Goal: Task Accomplishment & Management: Use online tool/utility

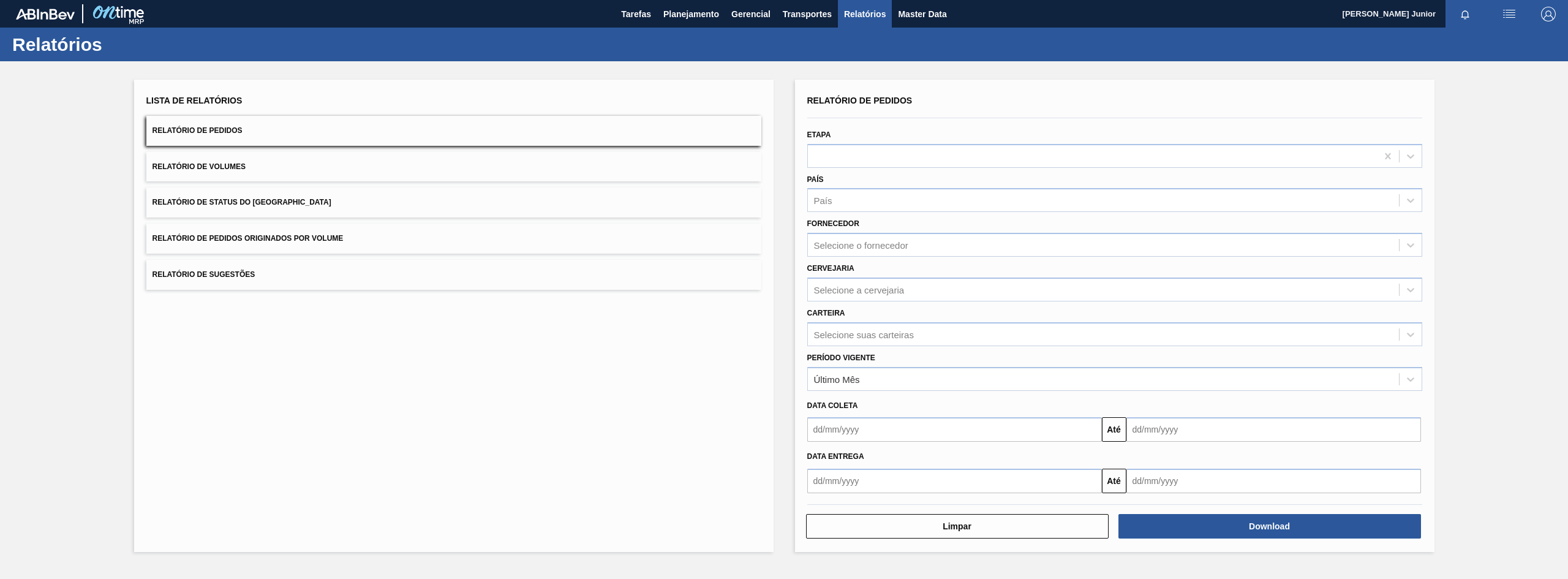
click at [265, 229] on button "Relatório de Pedidos Originados por Volume" at bounding box center [453, 238] width 615 height 30
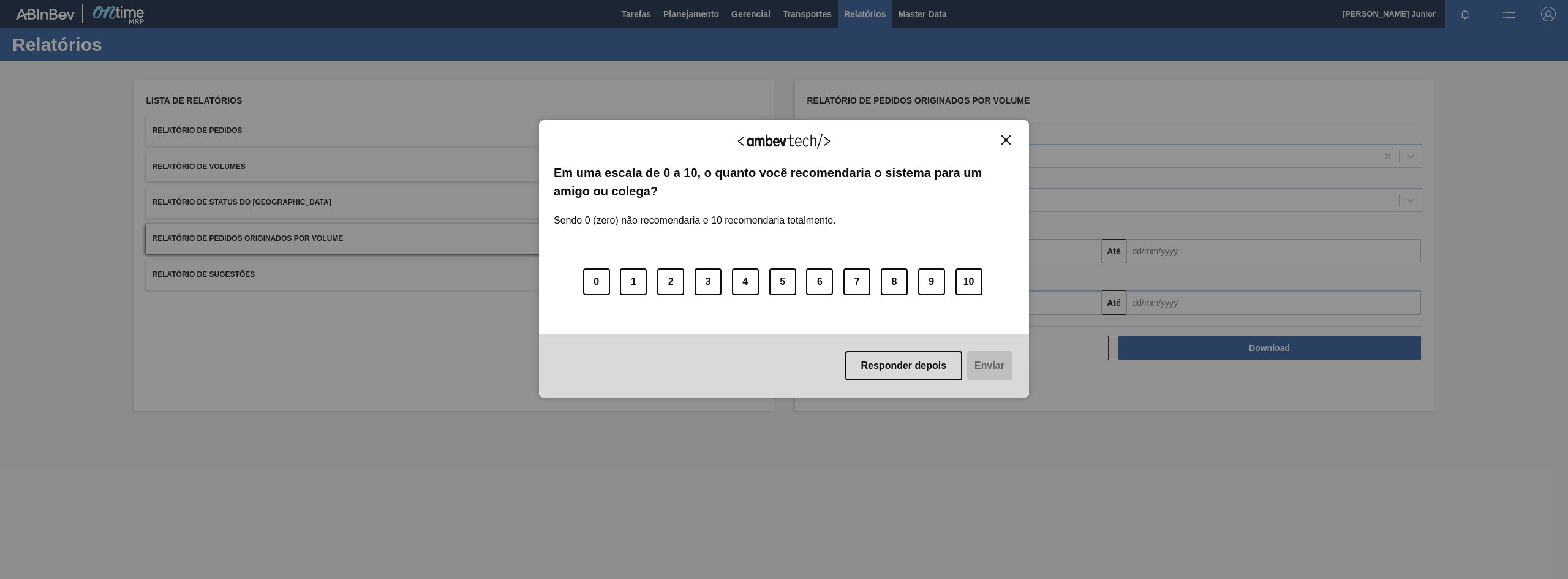
click at [1013, 140] on button "Close" at bounding box center [1006, 140] width 17 height 11
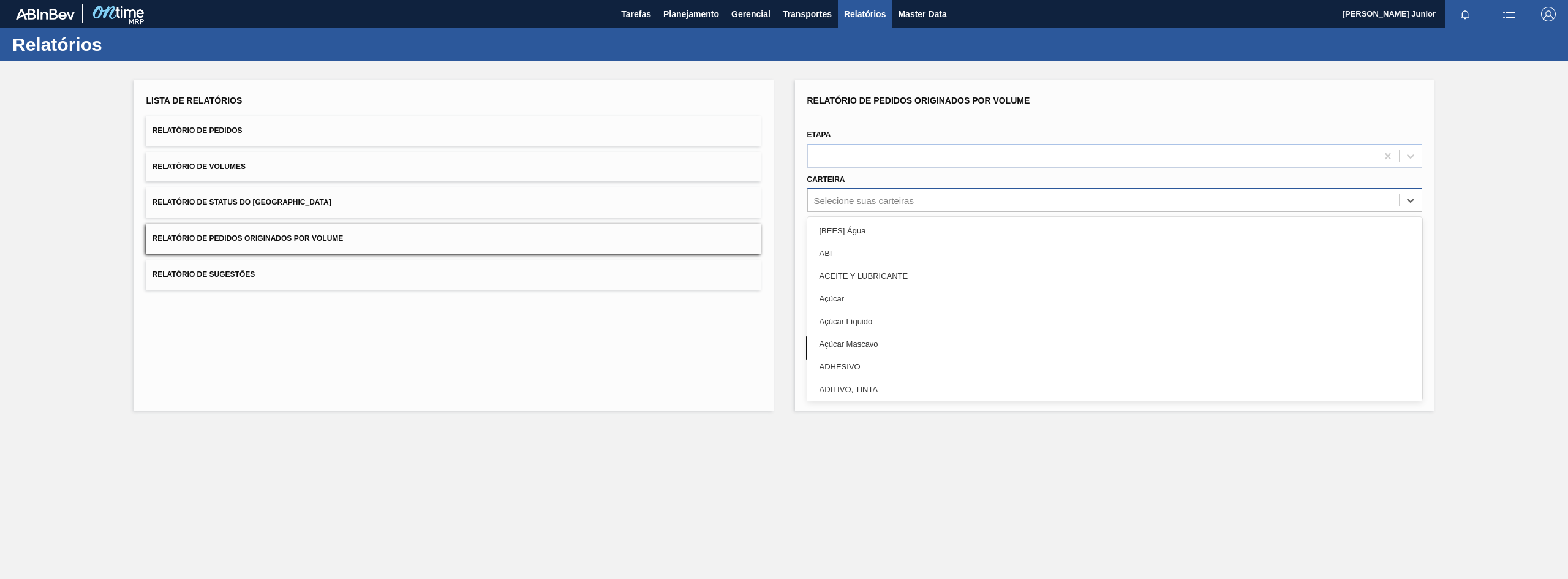
click at [917, 189] on div "Selecione suas carteiras" at bounding box center [1115, 200] width 615 height 24
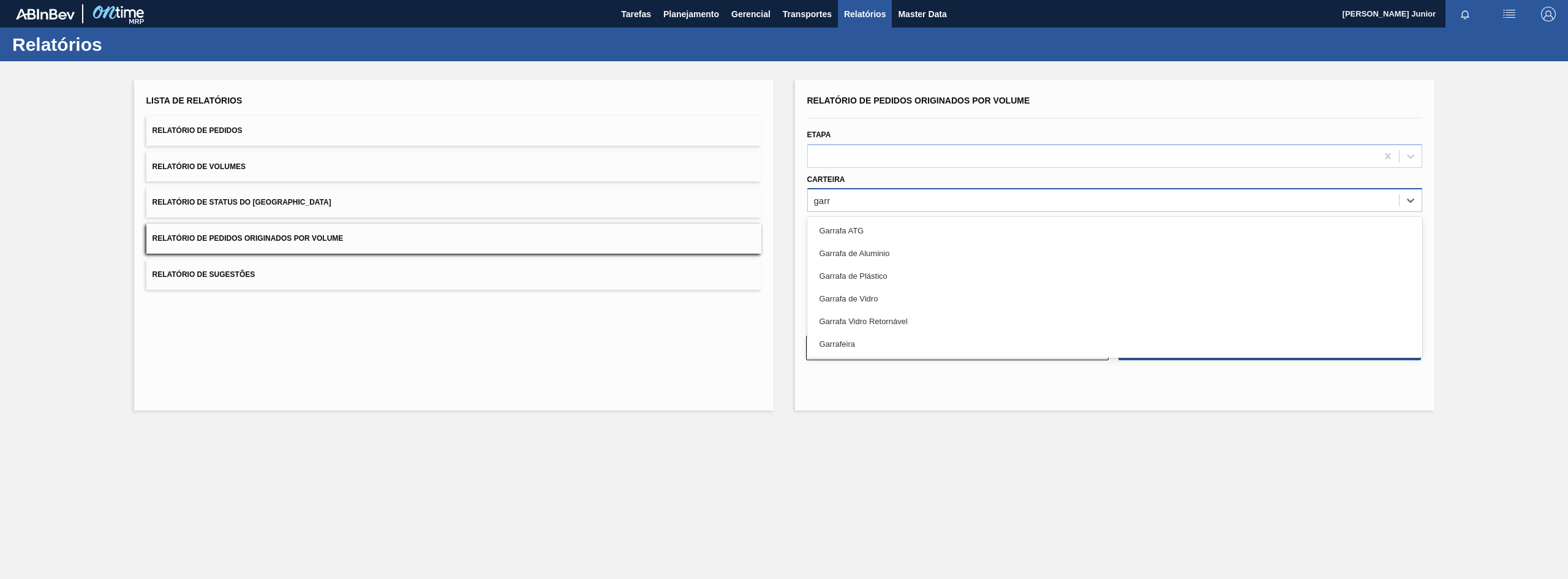
type input "garra"
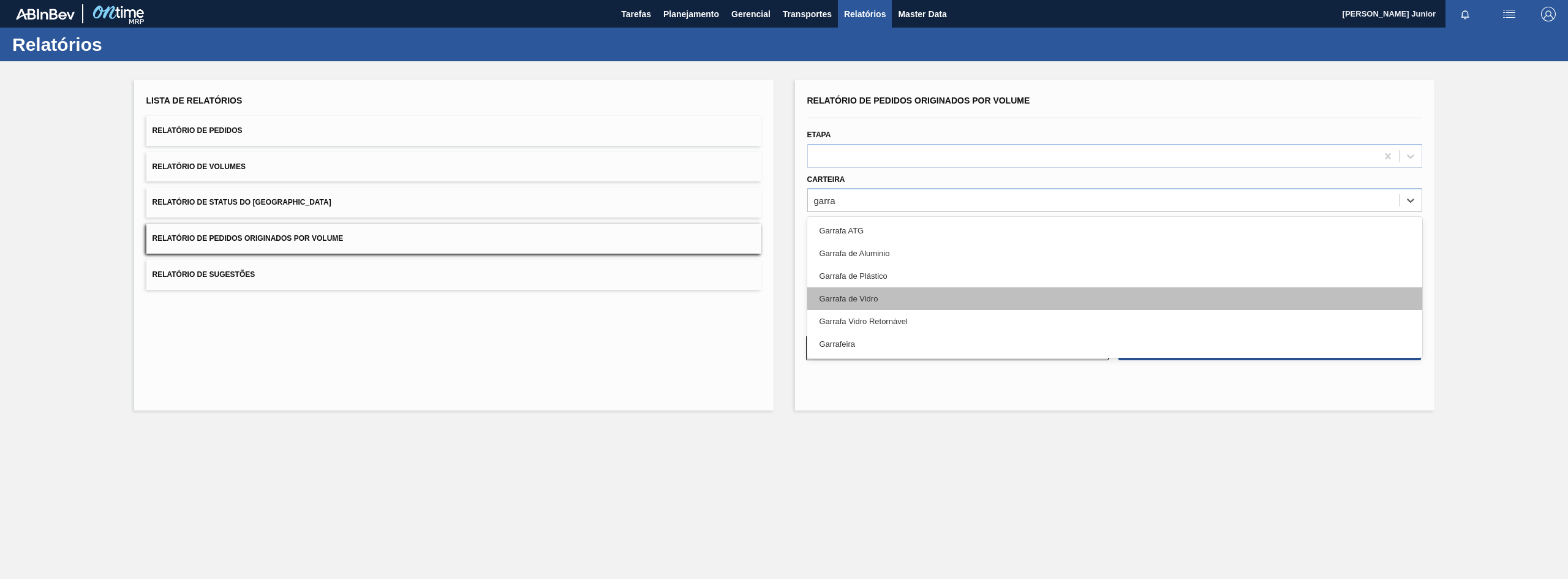
click at [909, 292] on div "Garrafa de Vidro" at bounding box center [1115, 298] width 615 height 22
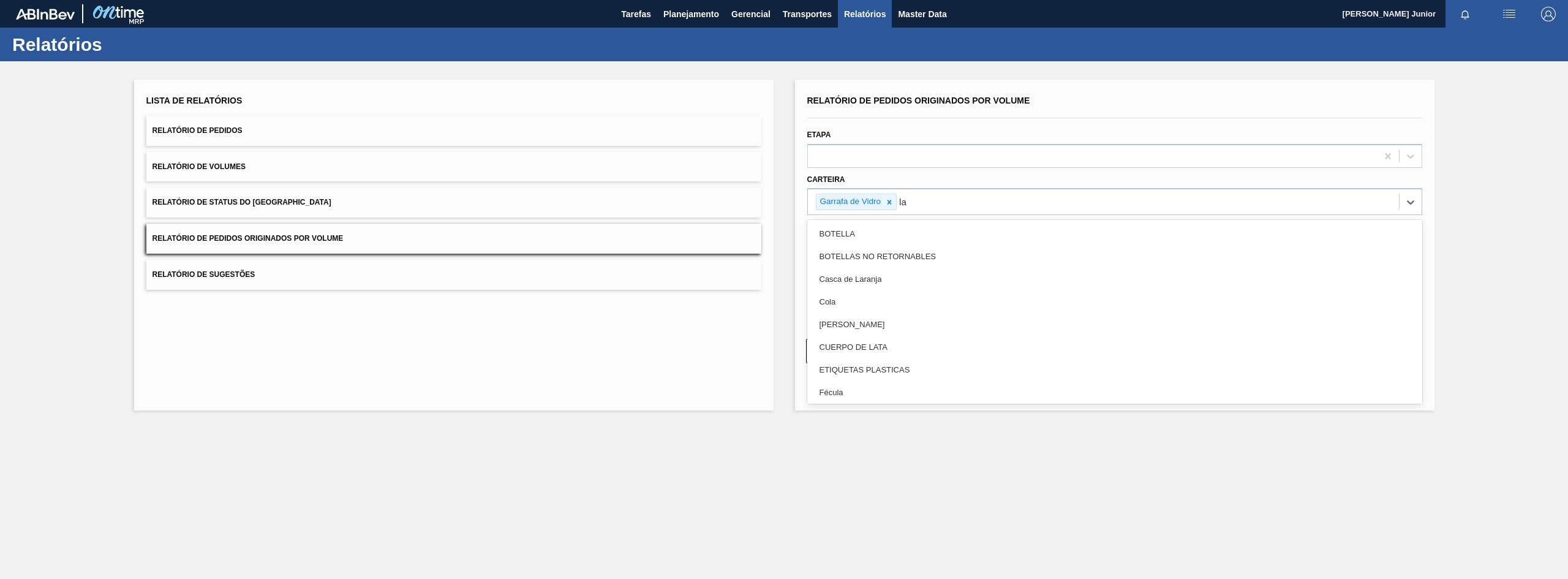
type input "lat"
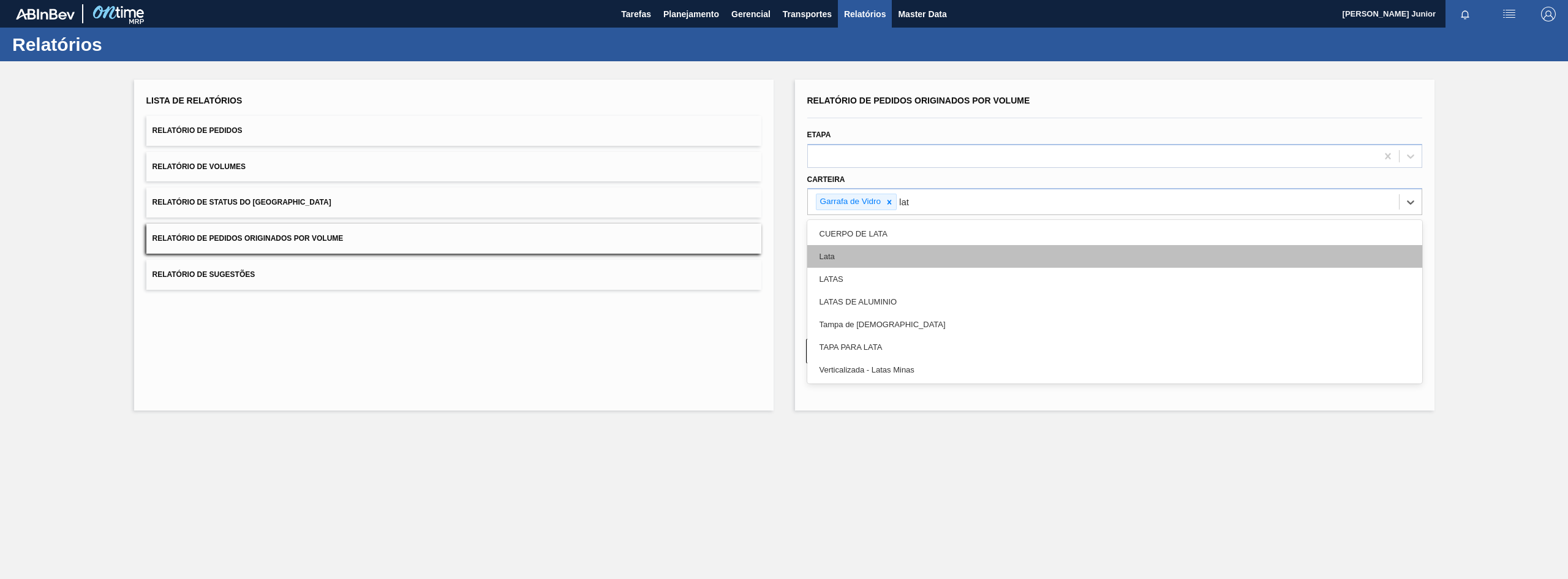
click at [912, 264] on div "Lata" at bounding box center [1115, 255] width 615 height 22
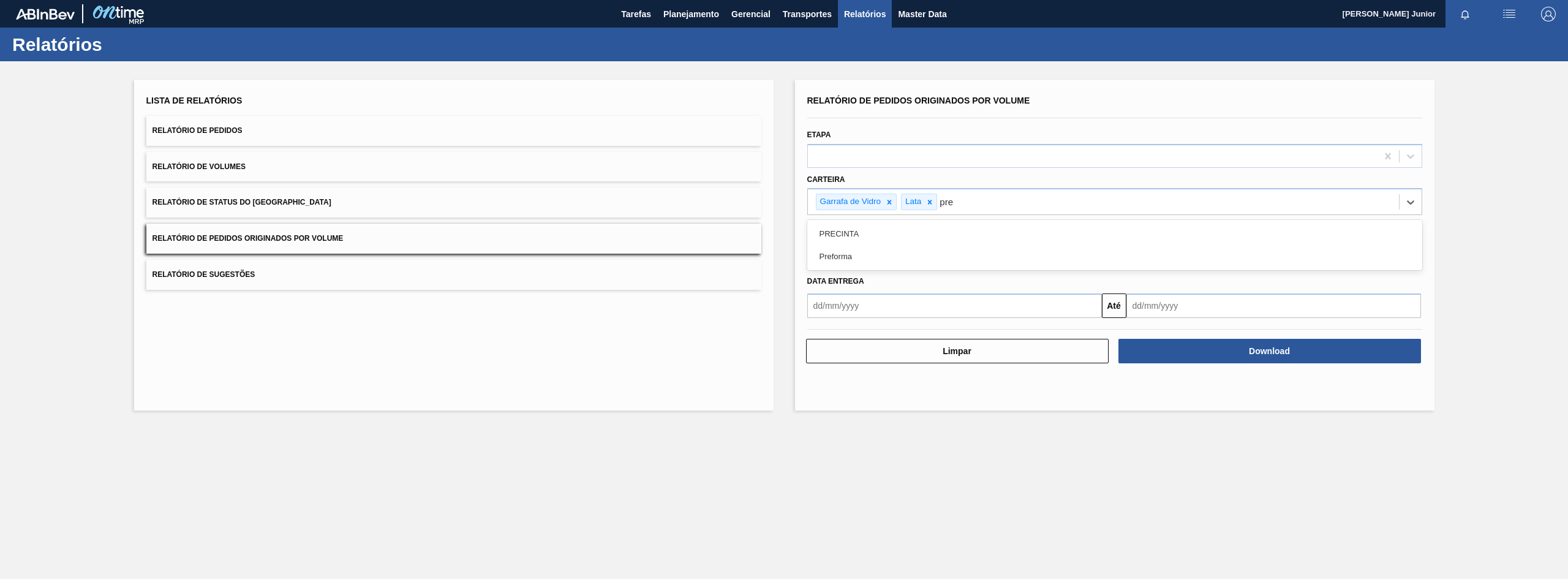
type input "pref"
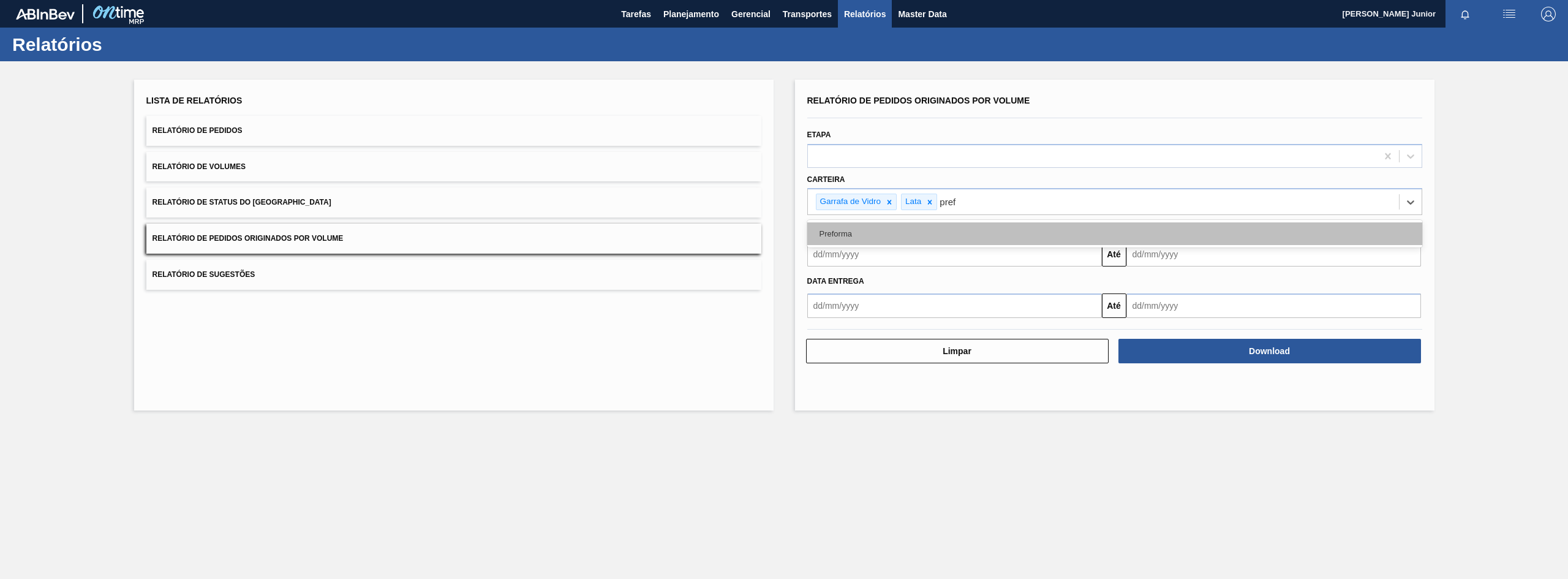
click at [921, 233] on div "Preforma" at bounding box center [1115, 233] width 615 height 22
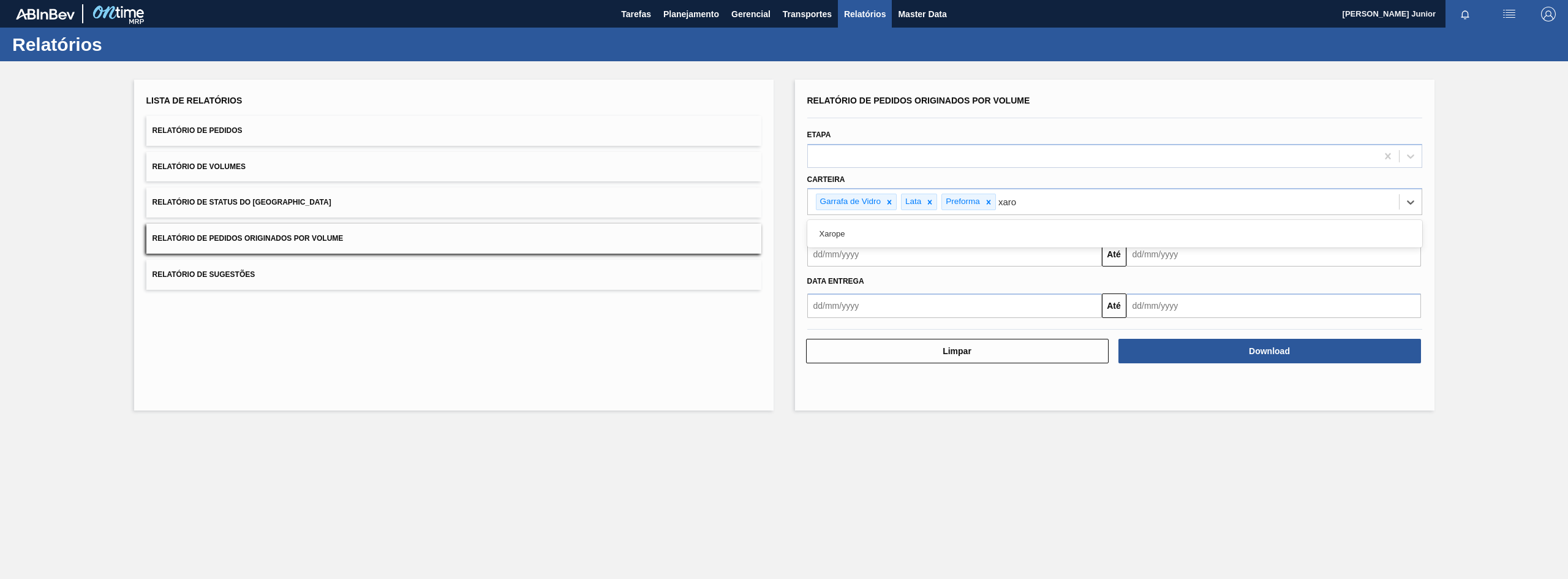
type input "xarop"
click at [921, 233] on div "Xarope" at bounding box center [1115, 233] width 615 height 22
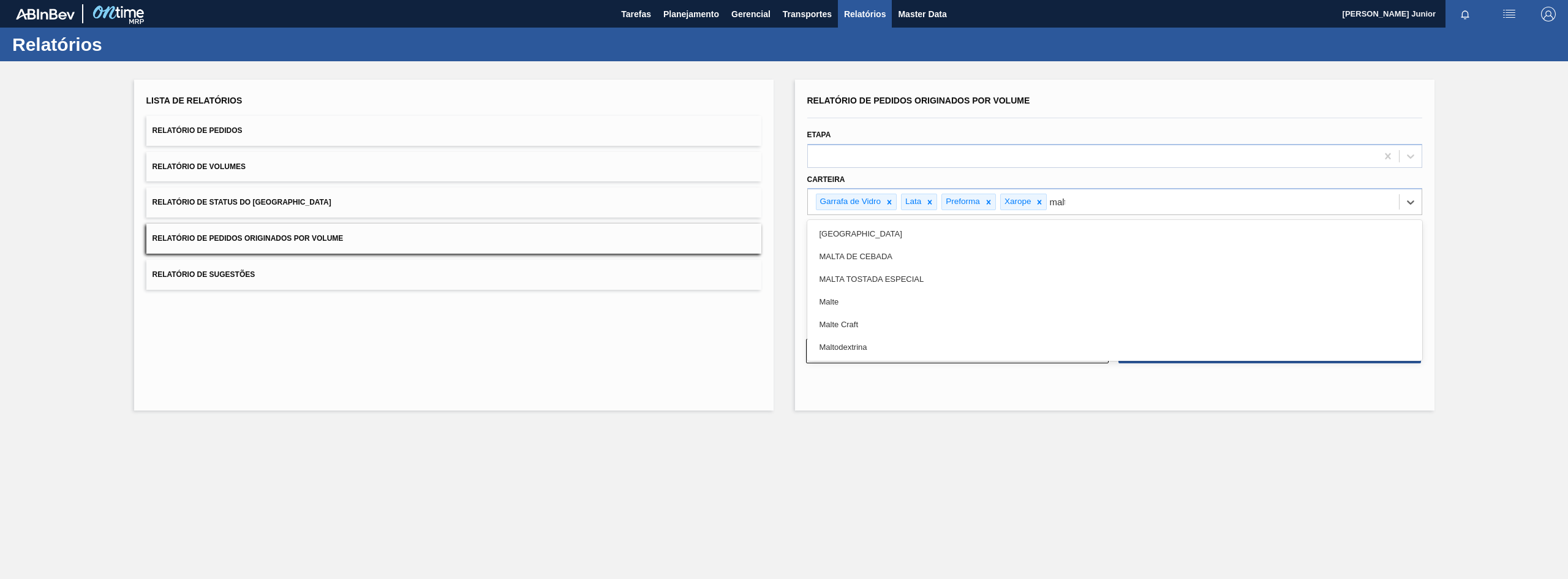
type input "malte"
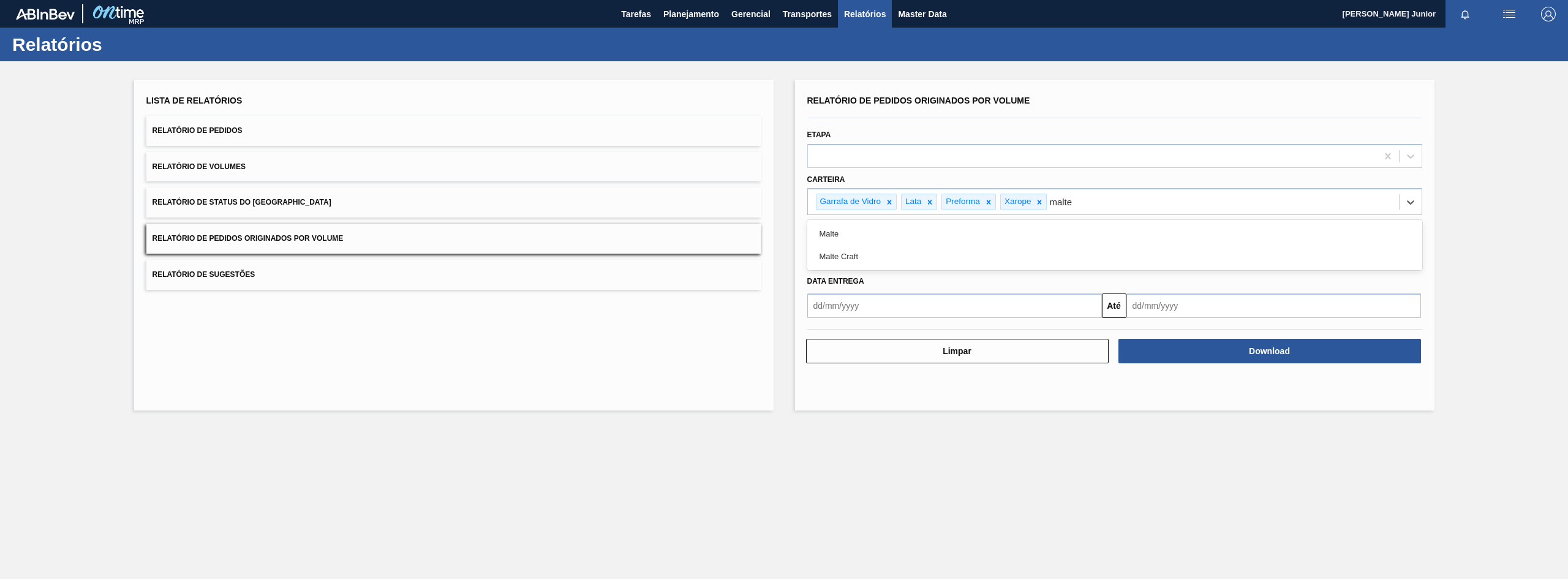
click at [921, 233] on div "Malte" at bounding box center [1115, 233] width 615 height 22
type input "a"
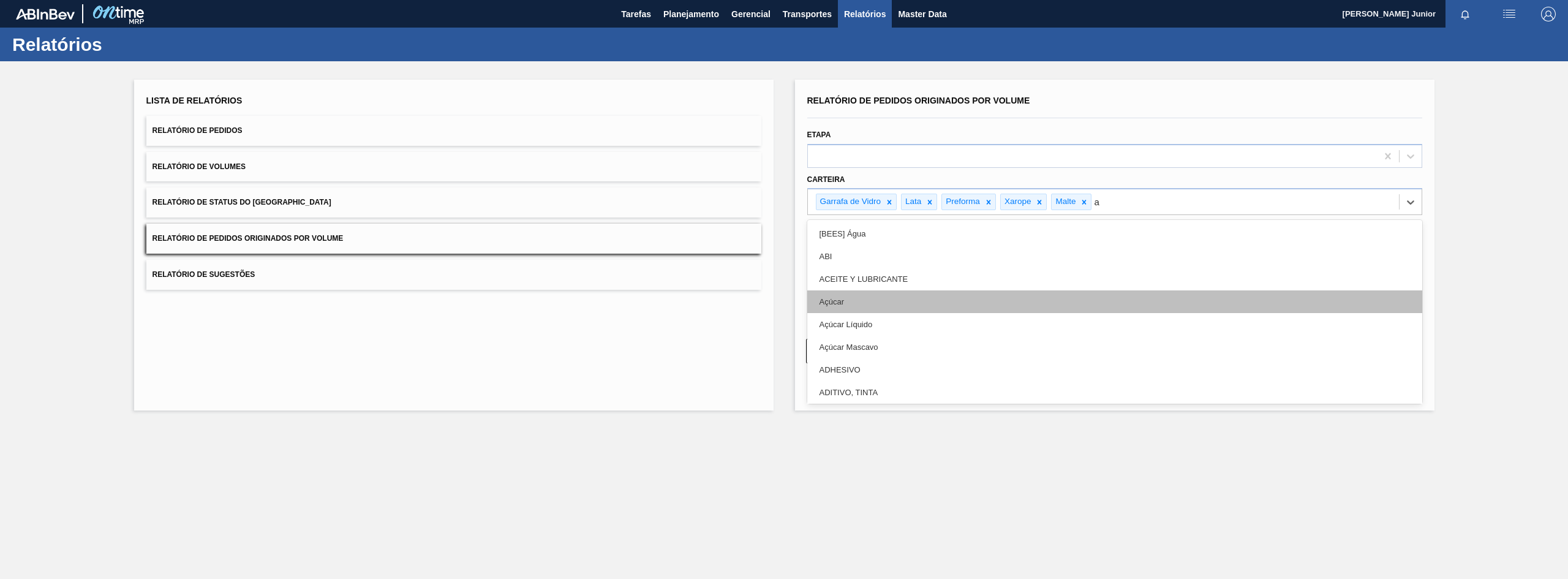
click at [868, 298] on div "Açúcar" at bounding box center [1115, 301] width 615 height 22
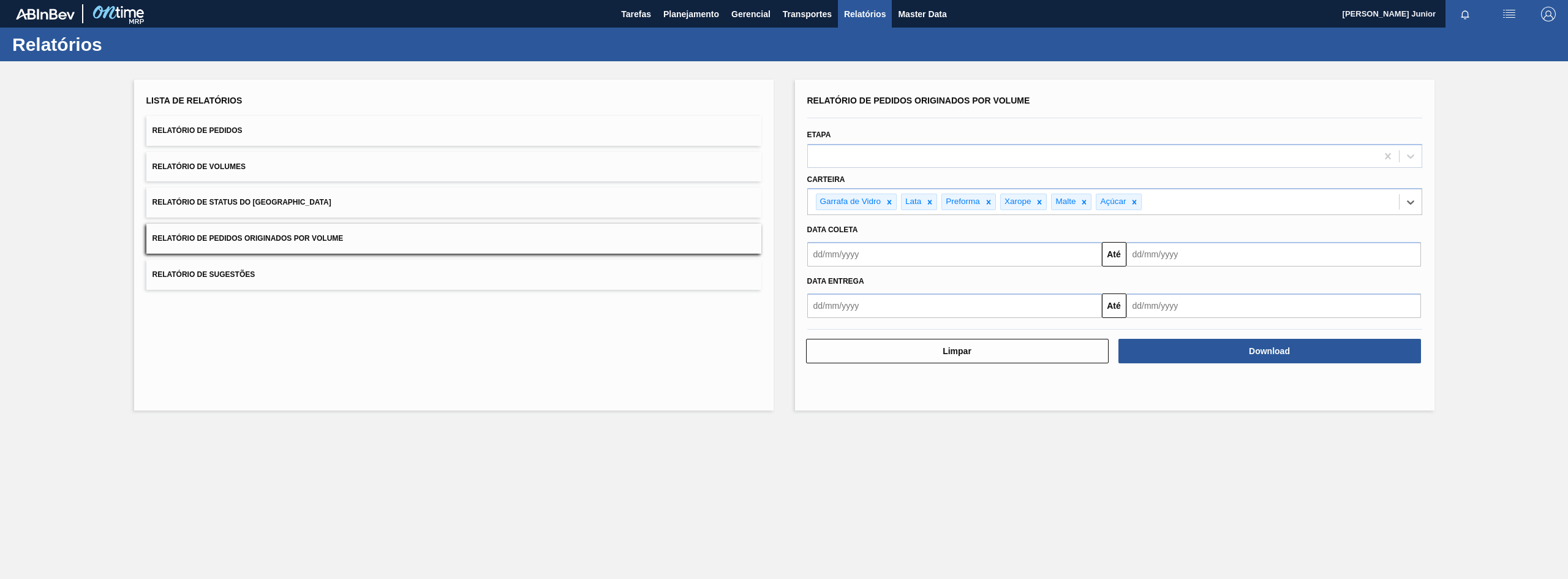
click at [883, 255] on input "text" at bounding box center [954, 254] width 294 height 24
click at [824, 284] on div "setembro 2025" at bounding box center [881, 283] width 147 height 11
click at [820, 284] on button "Previous Month" at bounding box center [818, 284] width 9 height 9
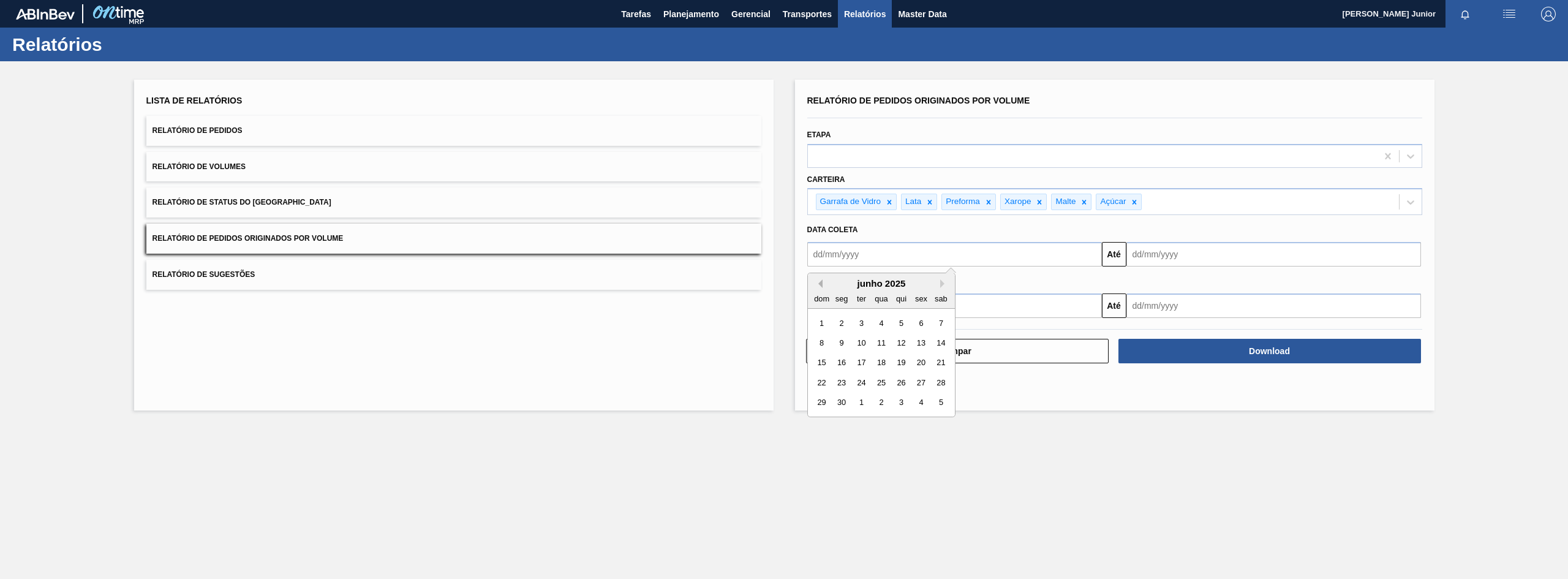
click at [820, 284] on button "Previous Month" at bounding box center [818, 284] width 9 height 9
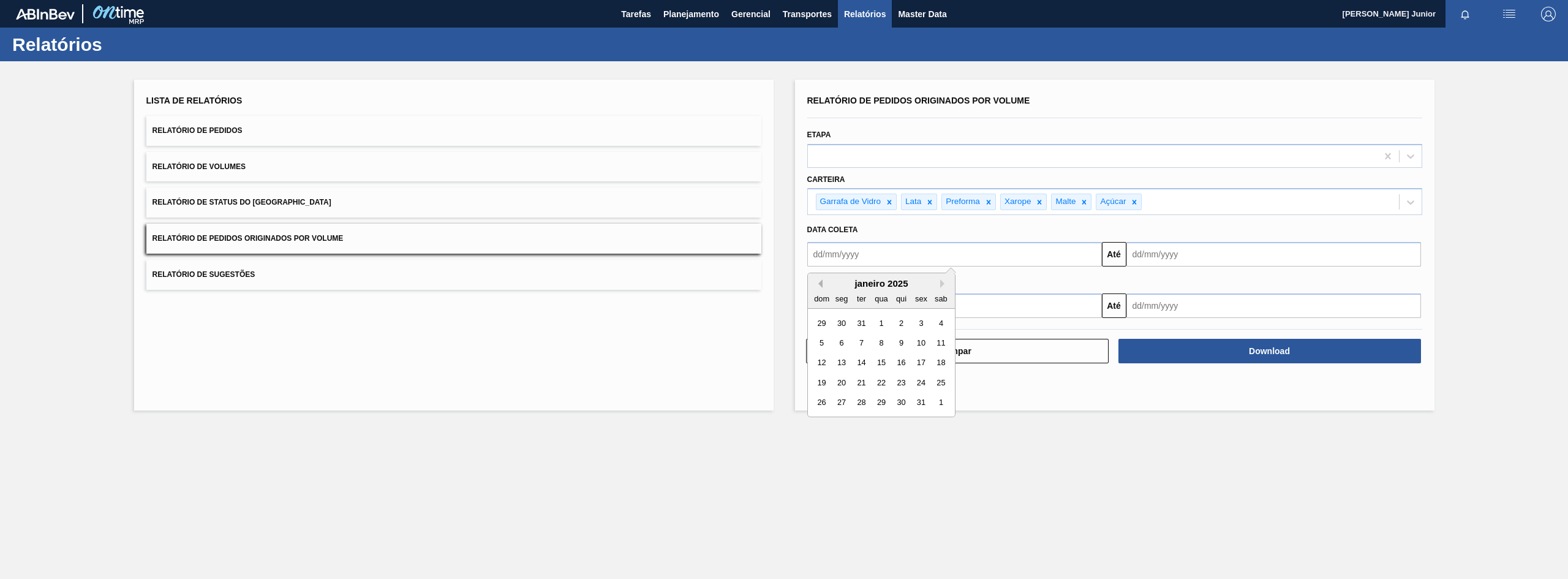
click at [820, 284] on button "Previous Month" at bounding box center [818, 284] width 9 height 9
click at [941, 284] on button "Next Month" at bounding box center [945, 284] width 9 height 9
click at [880, 321] on div "1" at bounding box center [881, 323] width 17 height 17
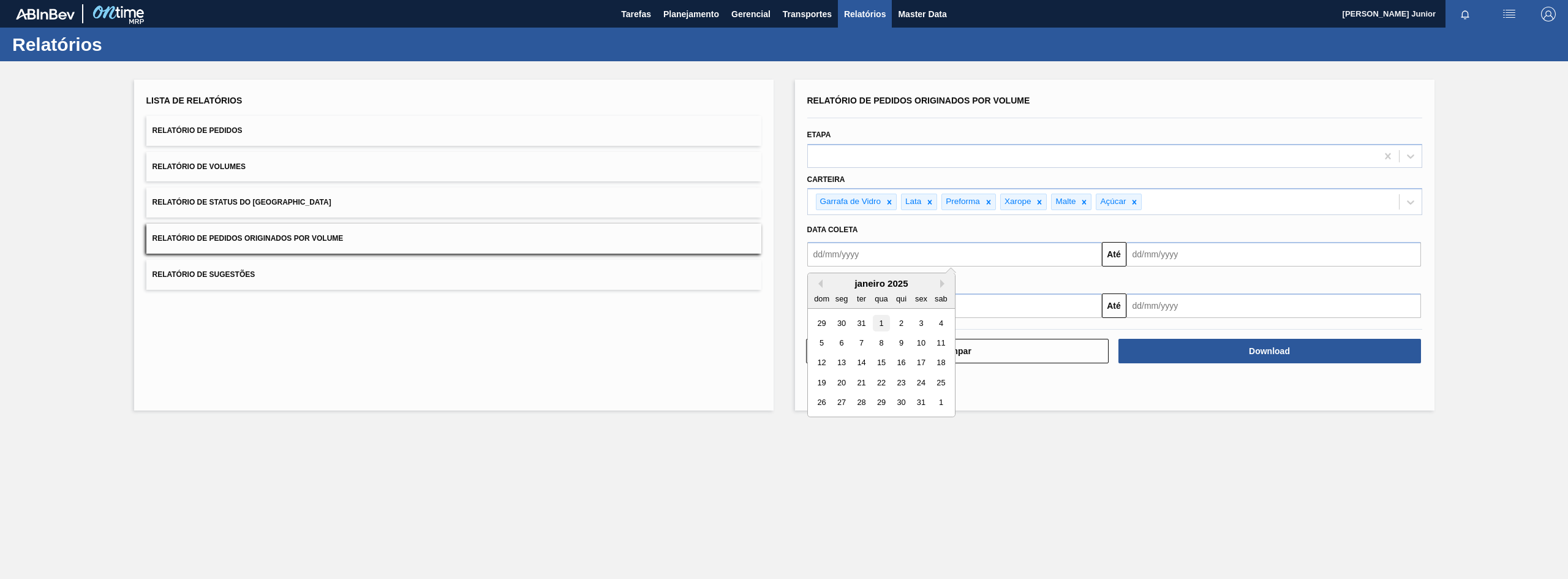
type input "[DATE]"
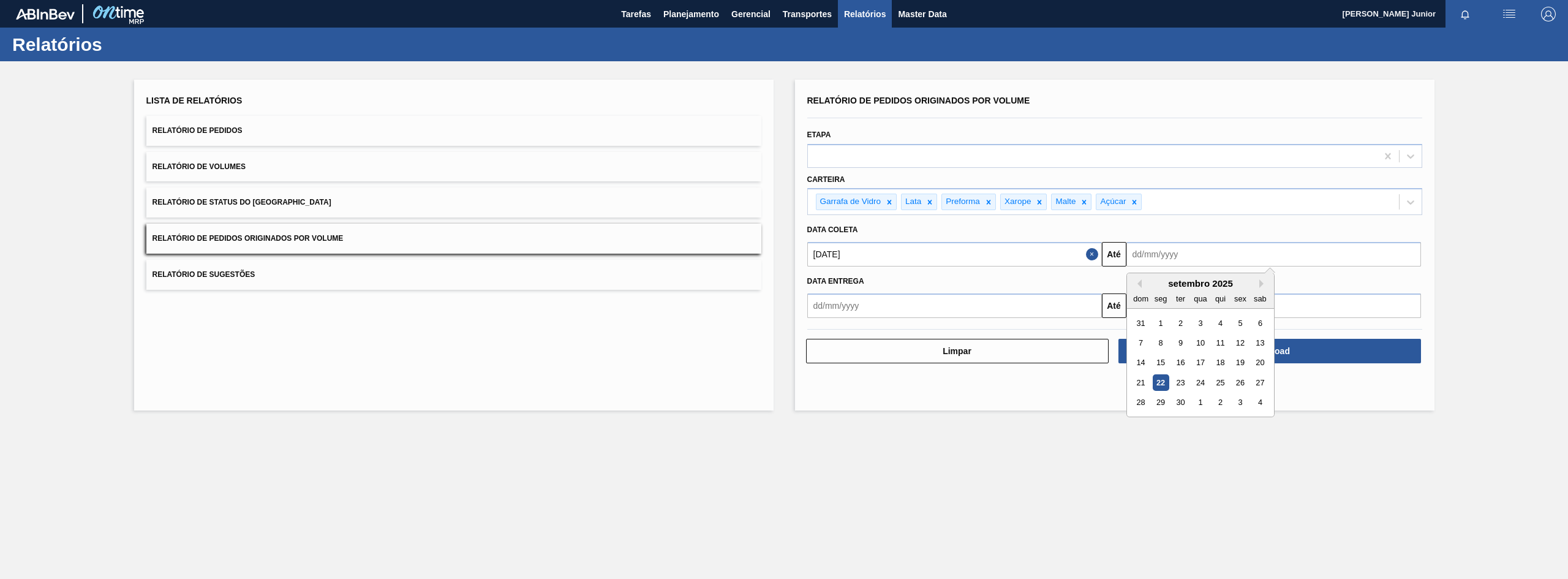
click at [1208, 265] on input "text" at bounding box center [1273, 254] width 294 height 24
click at [1142, 381] on div "21" at bounding box center [1141, 383] width 17 height 17
type input "[DATE]"
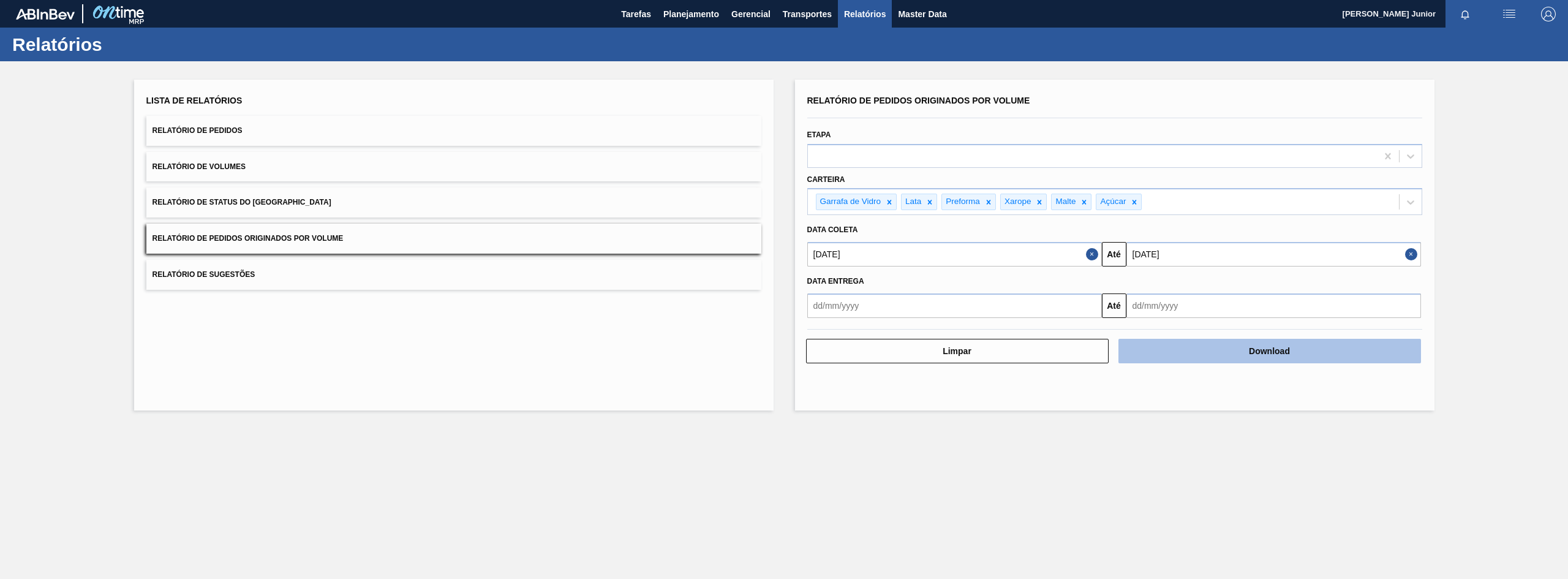
click at [1248, 355] on button "Download" at bounding box center [1270, 351] width 303 height 24
